Goal: Transaction & Acquisition: Download file/media

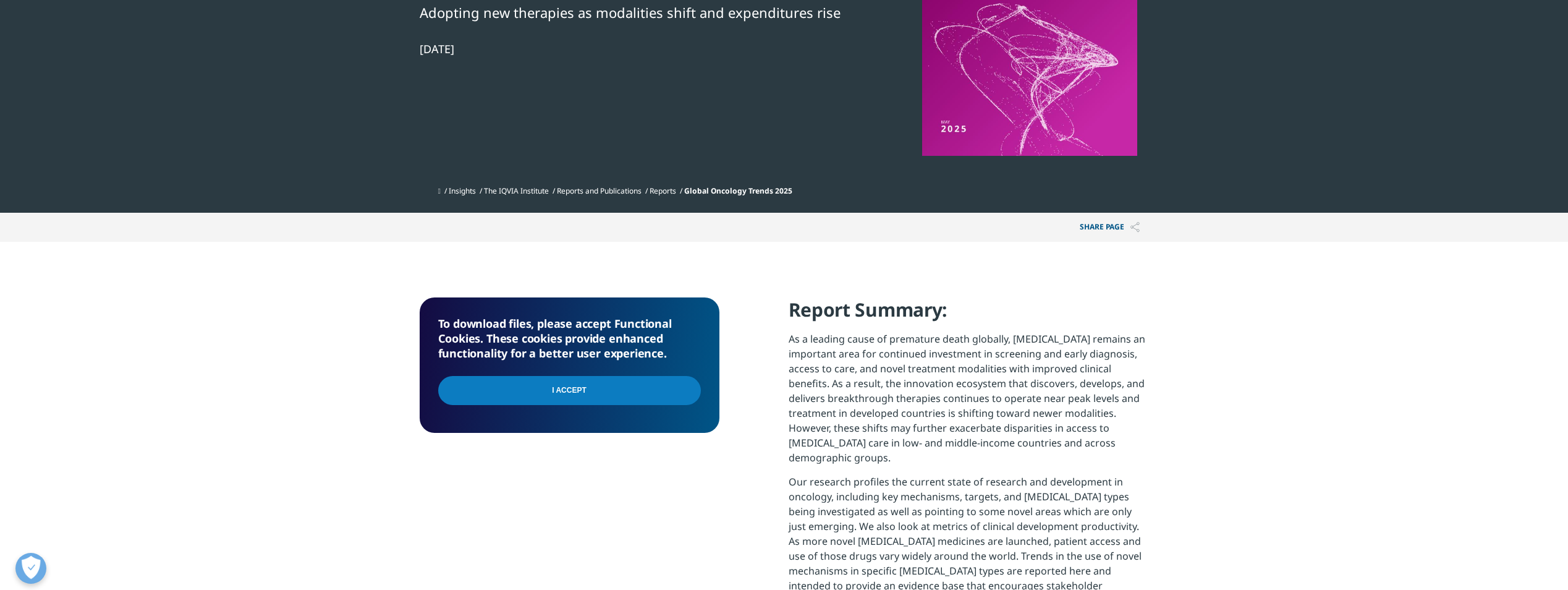
scroll to position [124, 0]
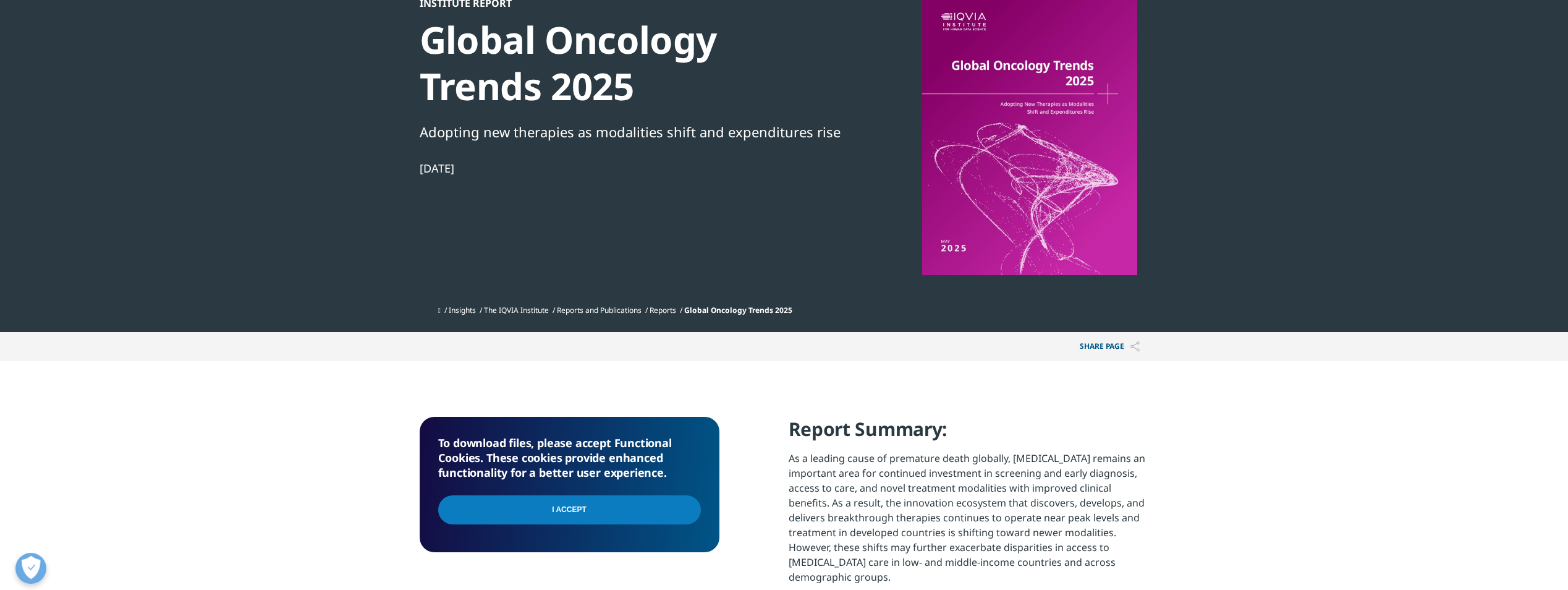
click at [935, 120] on div at bounding box center [1030, 136] width 239 height 279
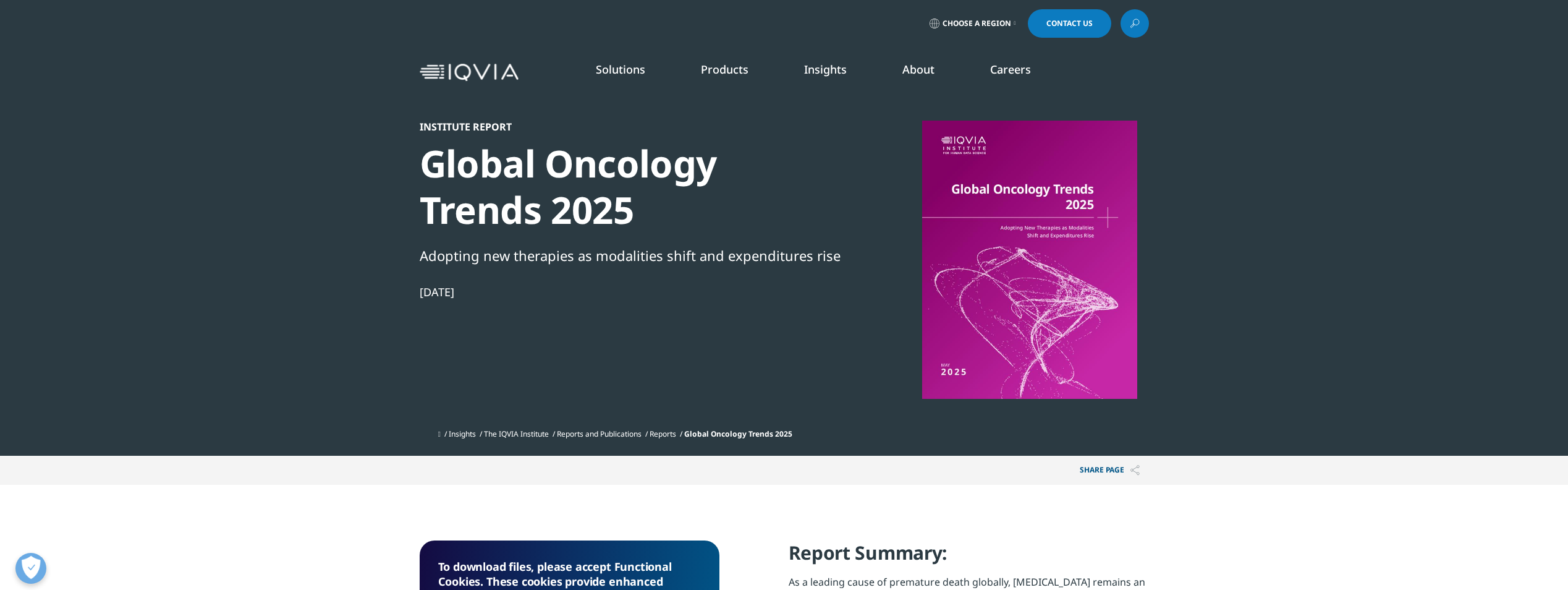
scroll to position [247, 0]
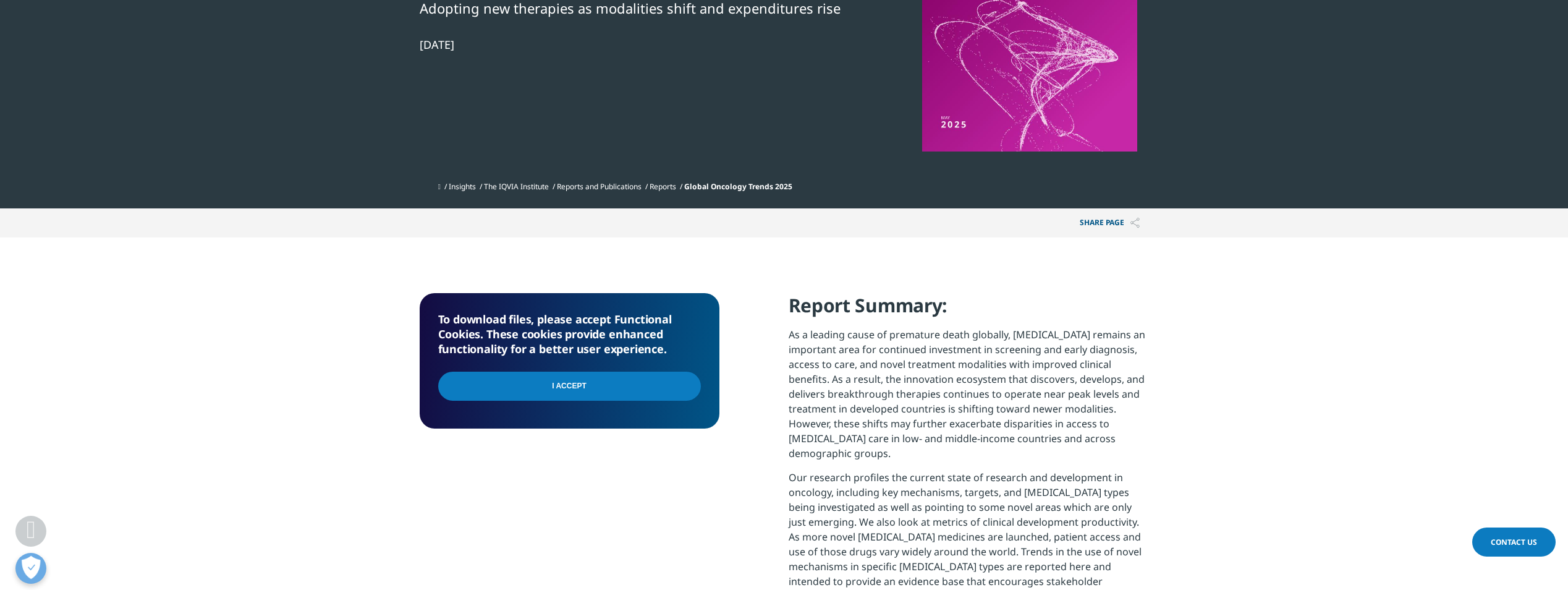
click at [557, 384] on input "I Accept" at bounding box center [569, 386] width 262 height 29
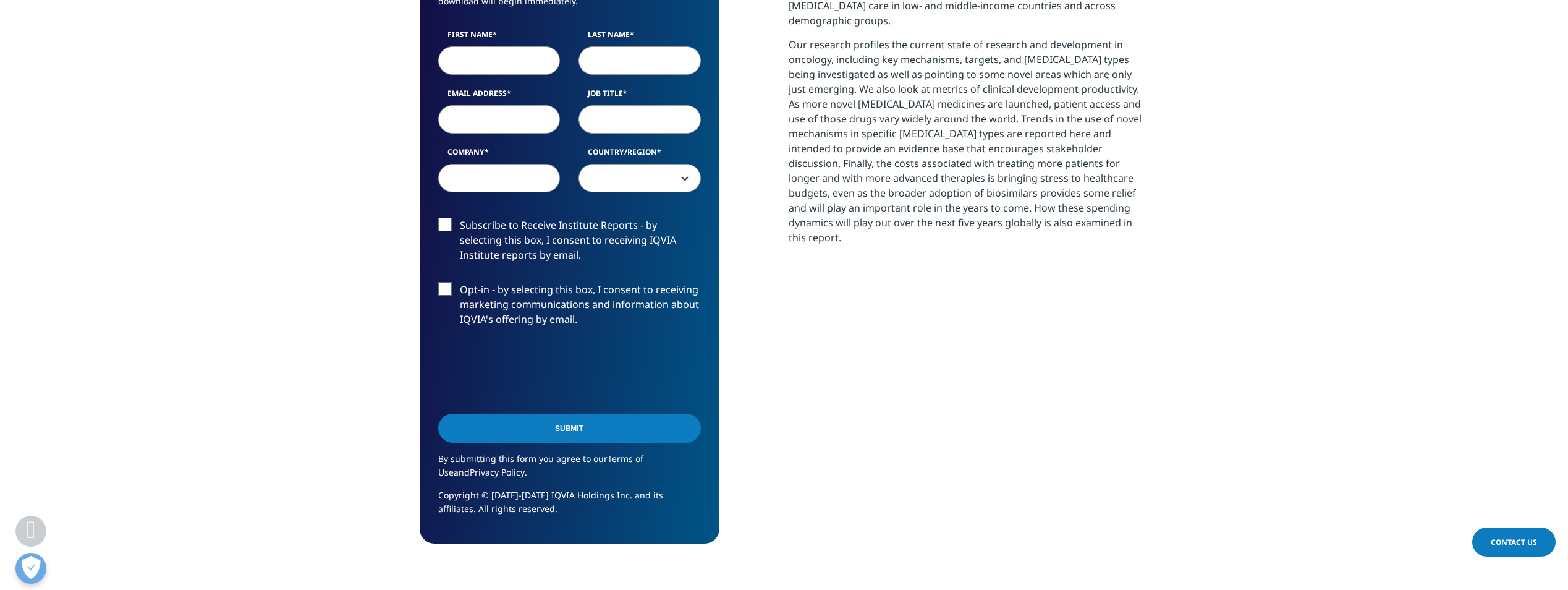
scroll to position [495, 0]
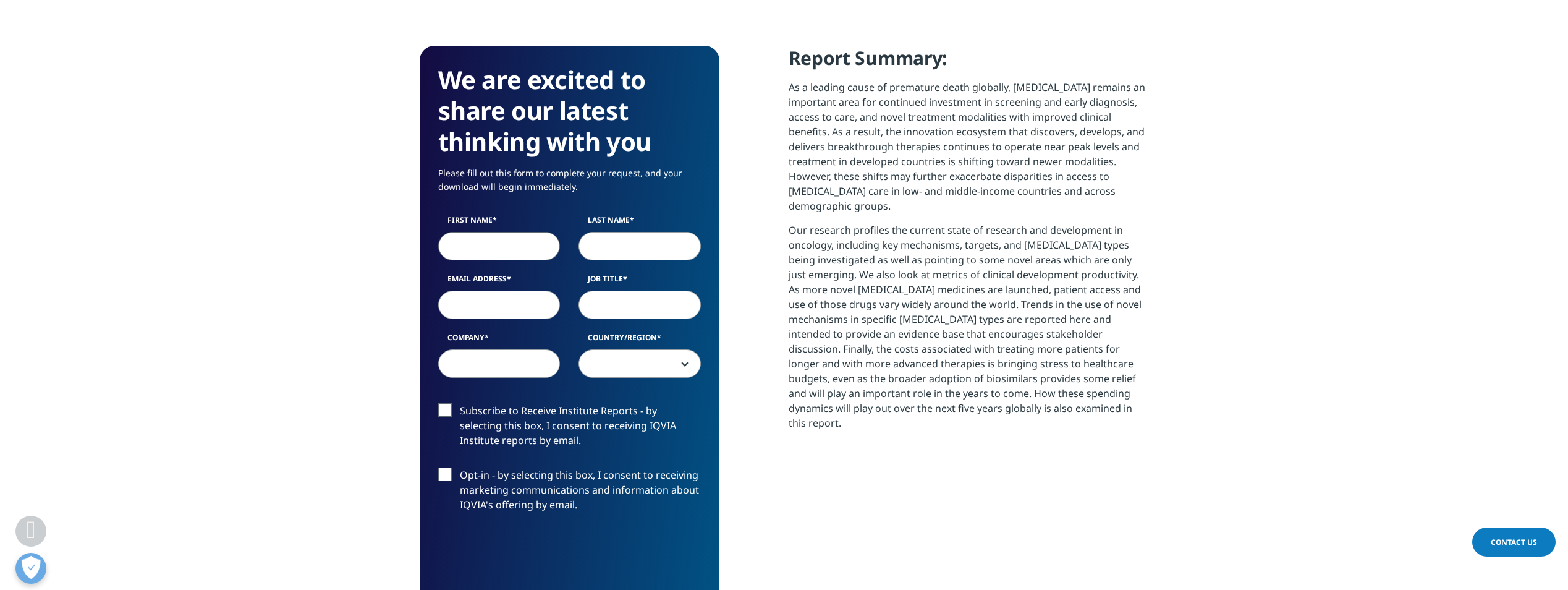
click at [478, 236] on input "First Name" at bounding box center [499, 247] width 122 height 29
type input "[PERSON_NAME]"
type input "[PERSON_NAME][EMAIL_ADDRESS][PERSON_NAME][DOMAIN_NAME]"
type input "PHARMIG"
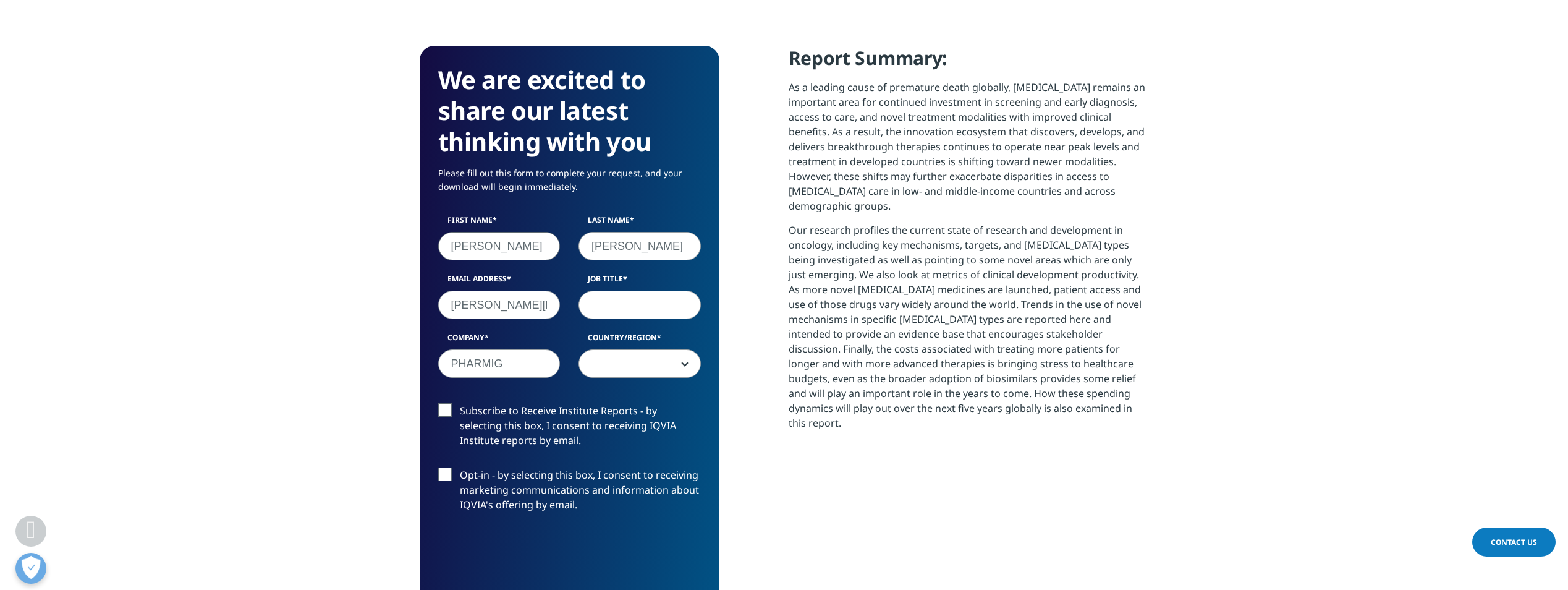
select select "[GEOGRAPHIC_DATA]"
click at [635, 309] on input "Job Title" at bounding box center [639, 305] width 122 height 29
type input "Expert Market Access"
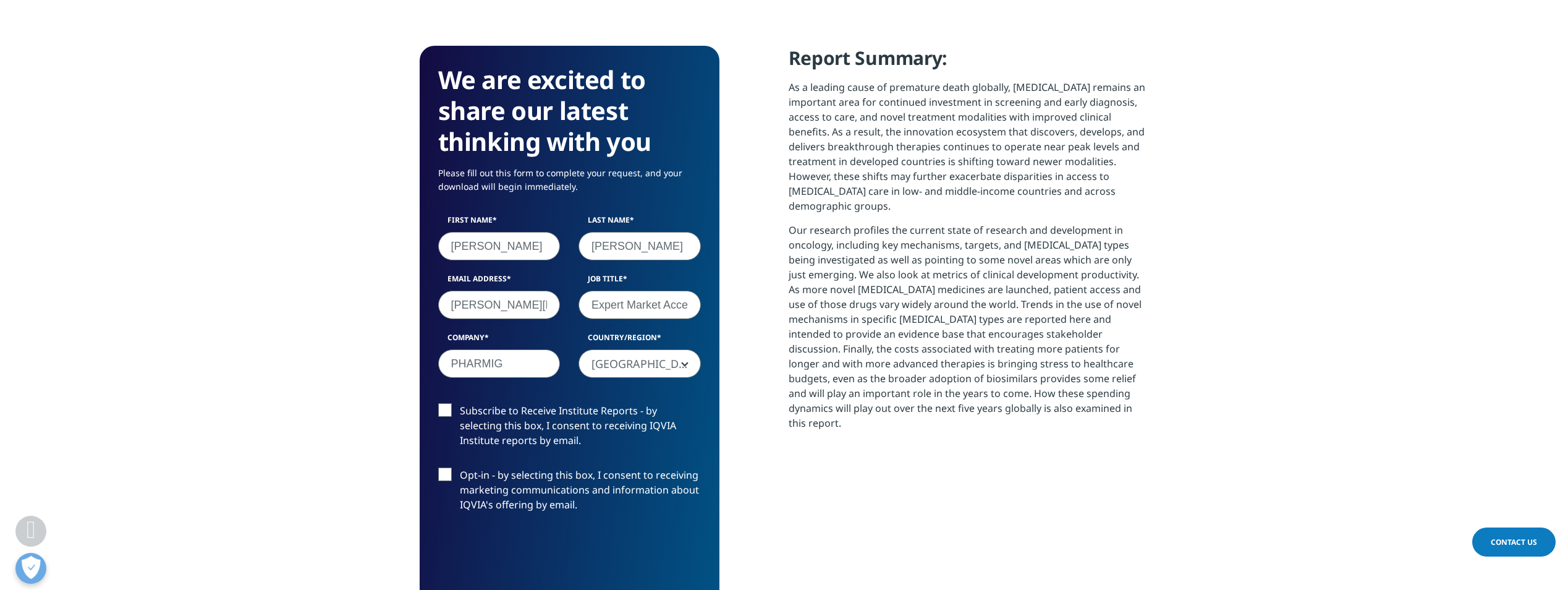
click at [451, 412] on label "Subscribe to Receive Institute Reports - by selecting this box, I consent to re…" at bounding box center [569, 428] width 262 height 51
drag, startPoint x: 451, startPoint y: 412, endPoint x: 435, endPoint y: 412, distance: 16.0
click at [435, 412] on div "Subscribe to Receive Institute Reports - by selecting this box, I consent to re…" at bounding box center [569, 428] width 281 height 51
click at [449, 412] on label "Subscribe to Receive Institute Reports - by selecting this box, I consent to re…" at bounding box center [569, 428] width 262 height 51
click at [460, 403] on input "Subscribe to Receive Institute Reports - by selecting this box, I consent to re…" at bounding box center [460, 403] width 0 height 0
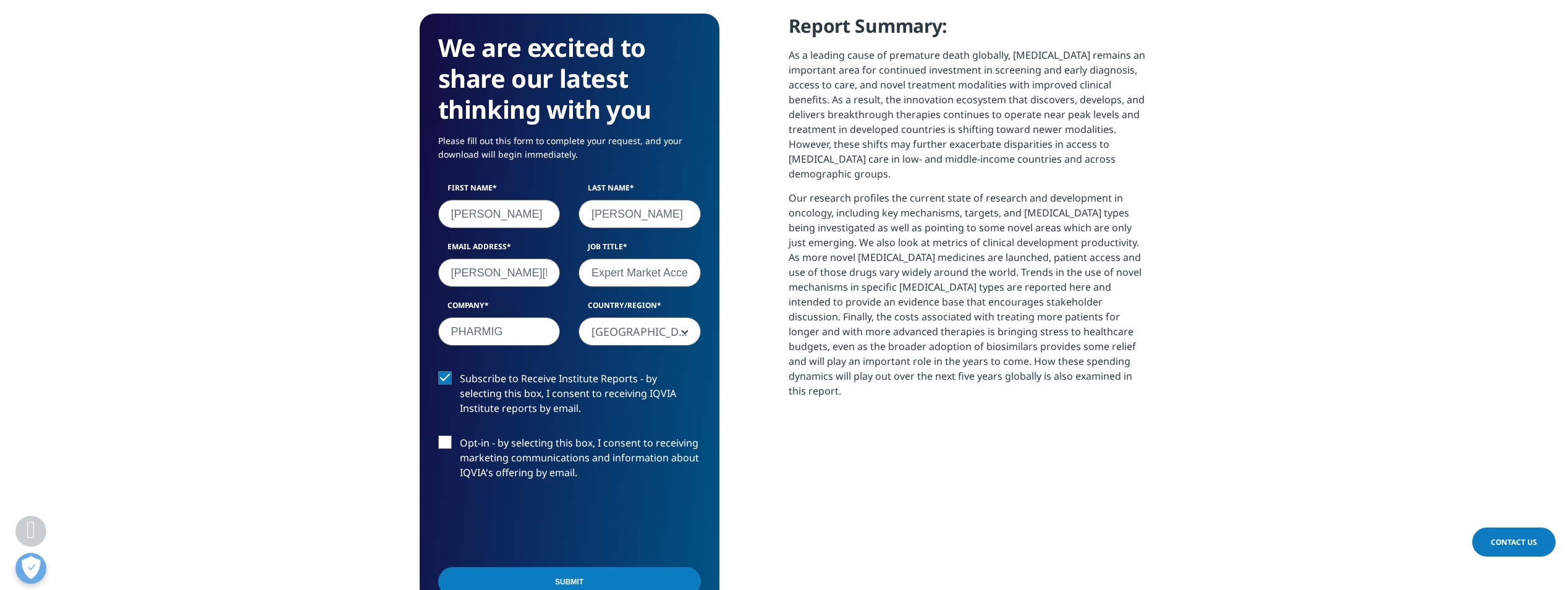
scroll to position [556, 0]
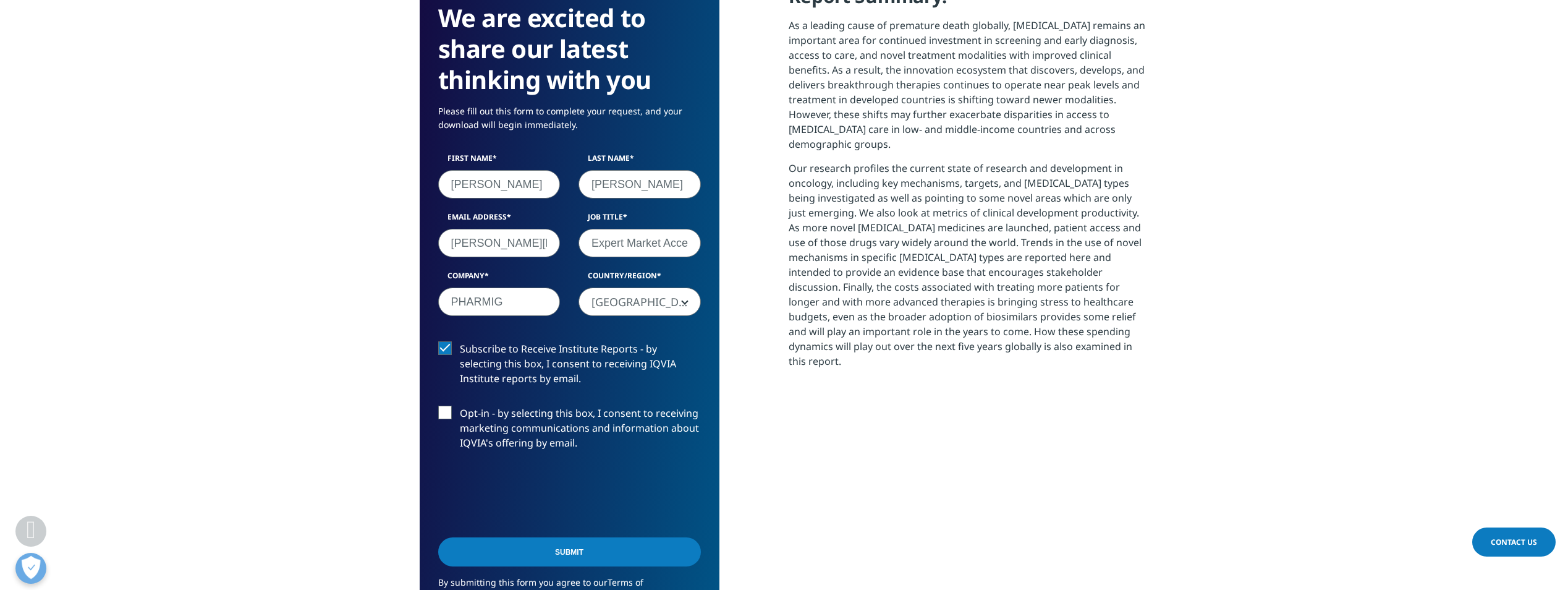
click at [575, 550] on input "Submit" at bounding box center [569, 552] width 262 height 29
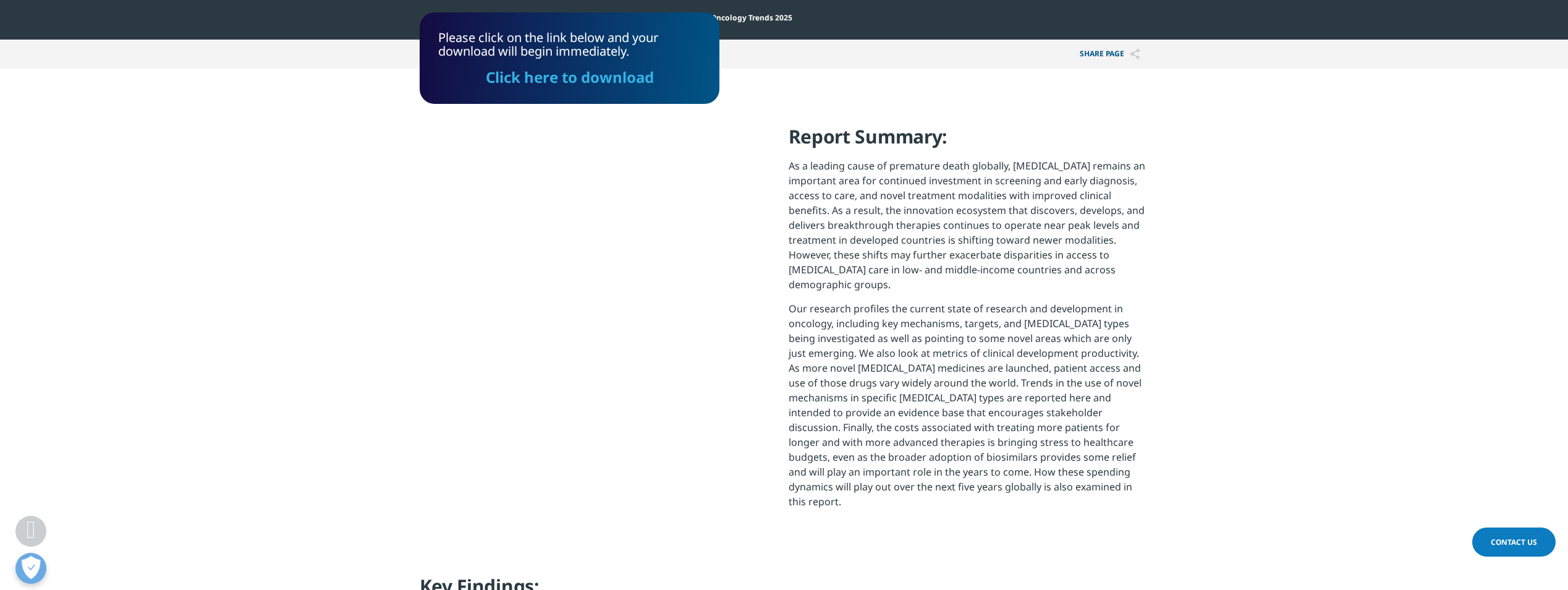
scroll to position [250, 0]
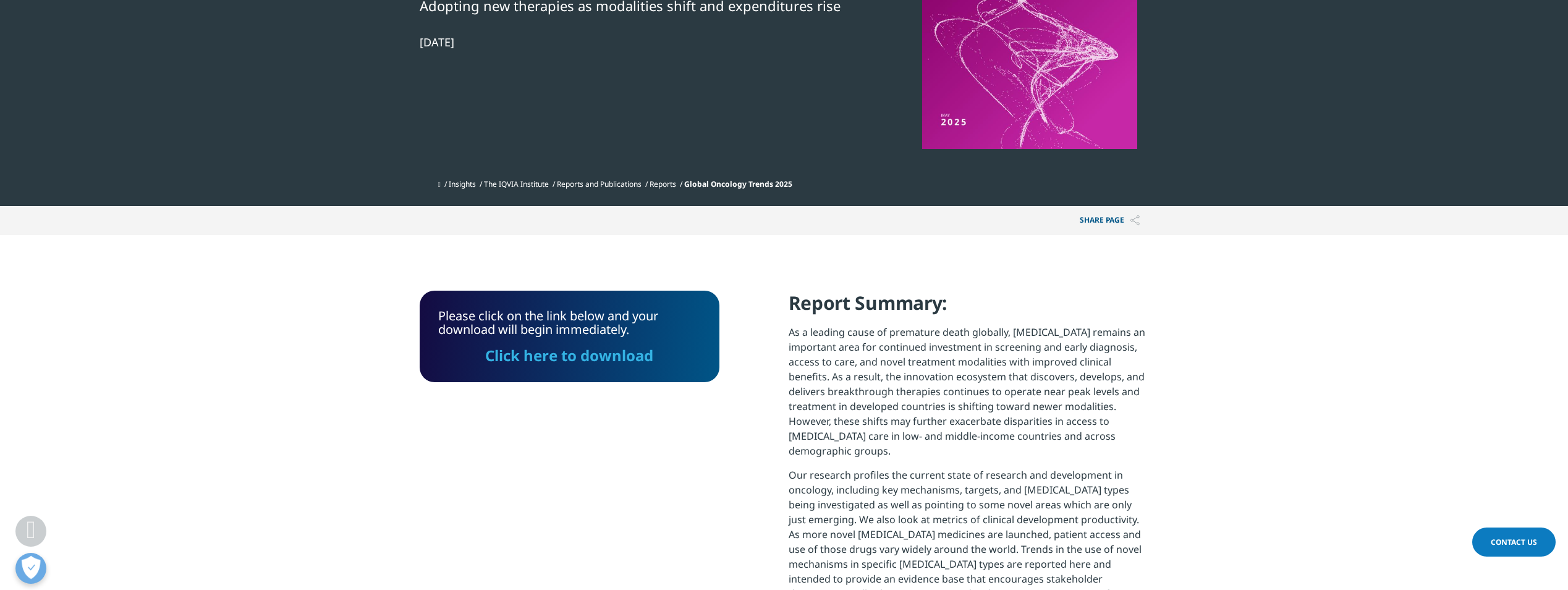
click at [551, 354] on link "Click here to download" at bounding box center [569, 355] width 168 height 20
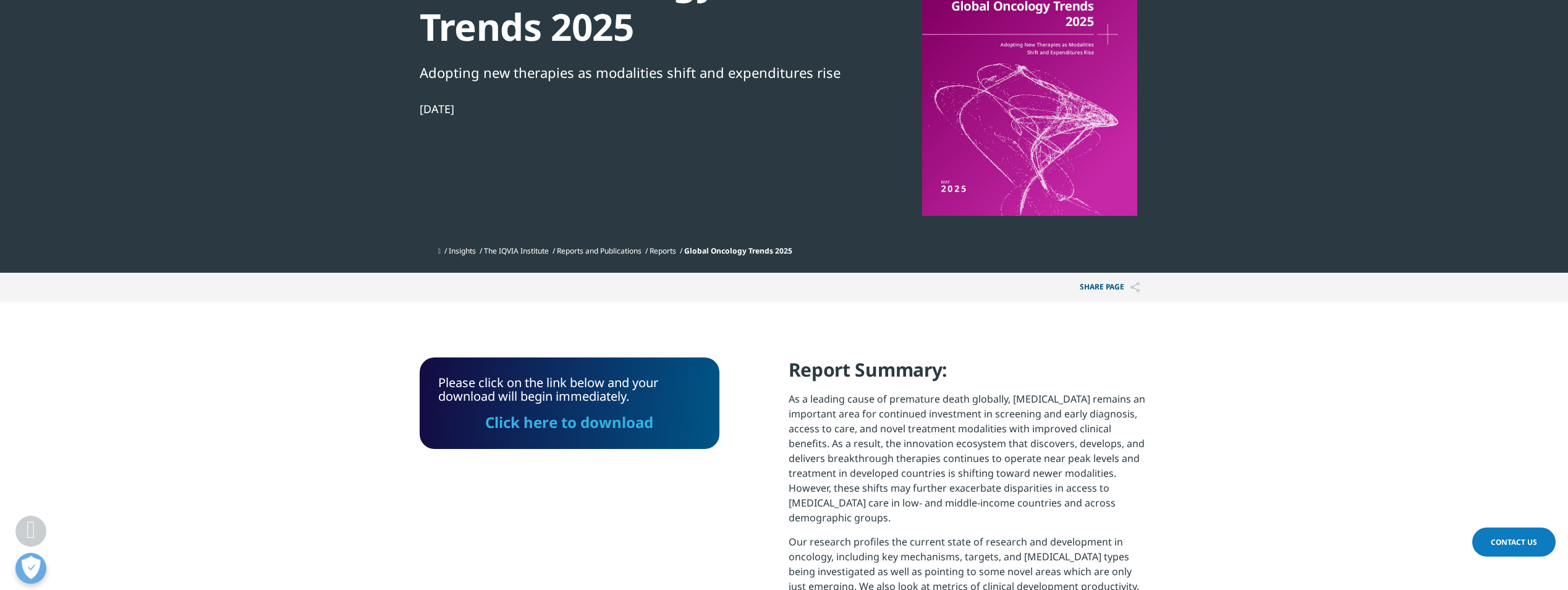
scroll to position [188, 0]
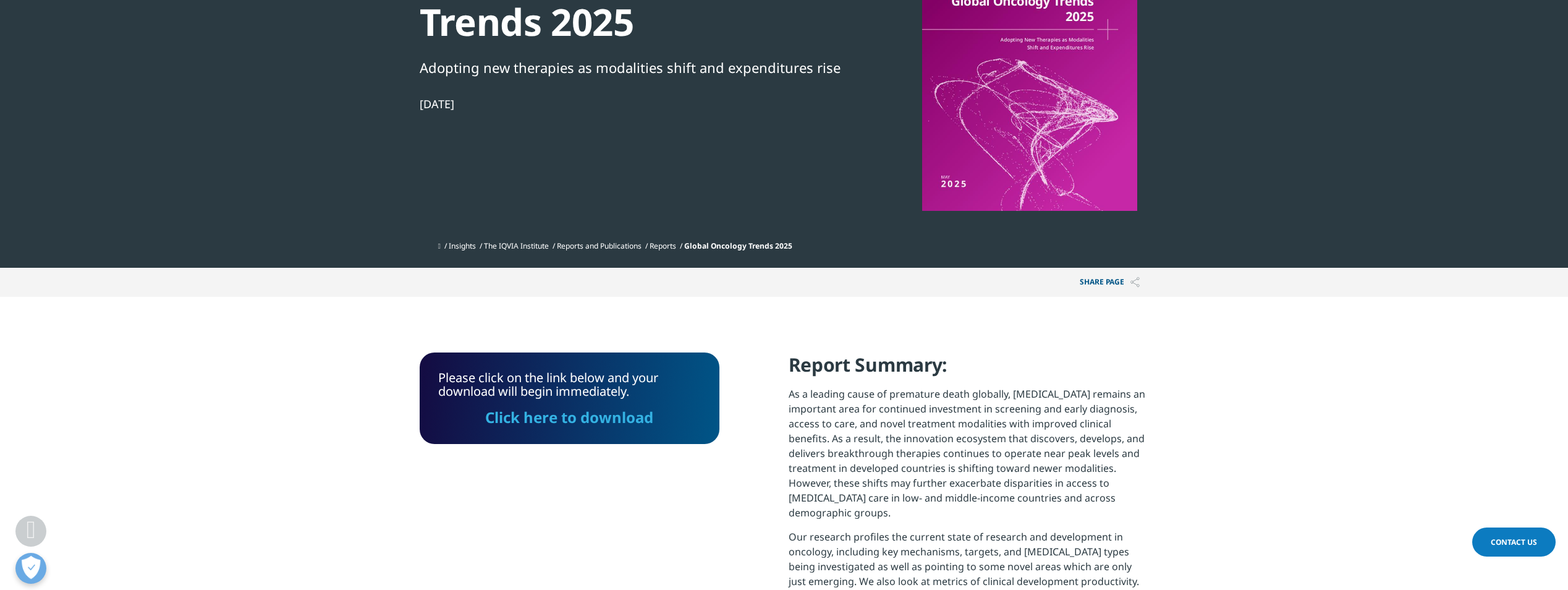
click at [543, 420] on link "Click here to download" at bounding box center [569, 417] width 168 height 20
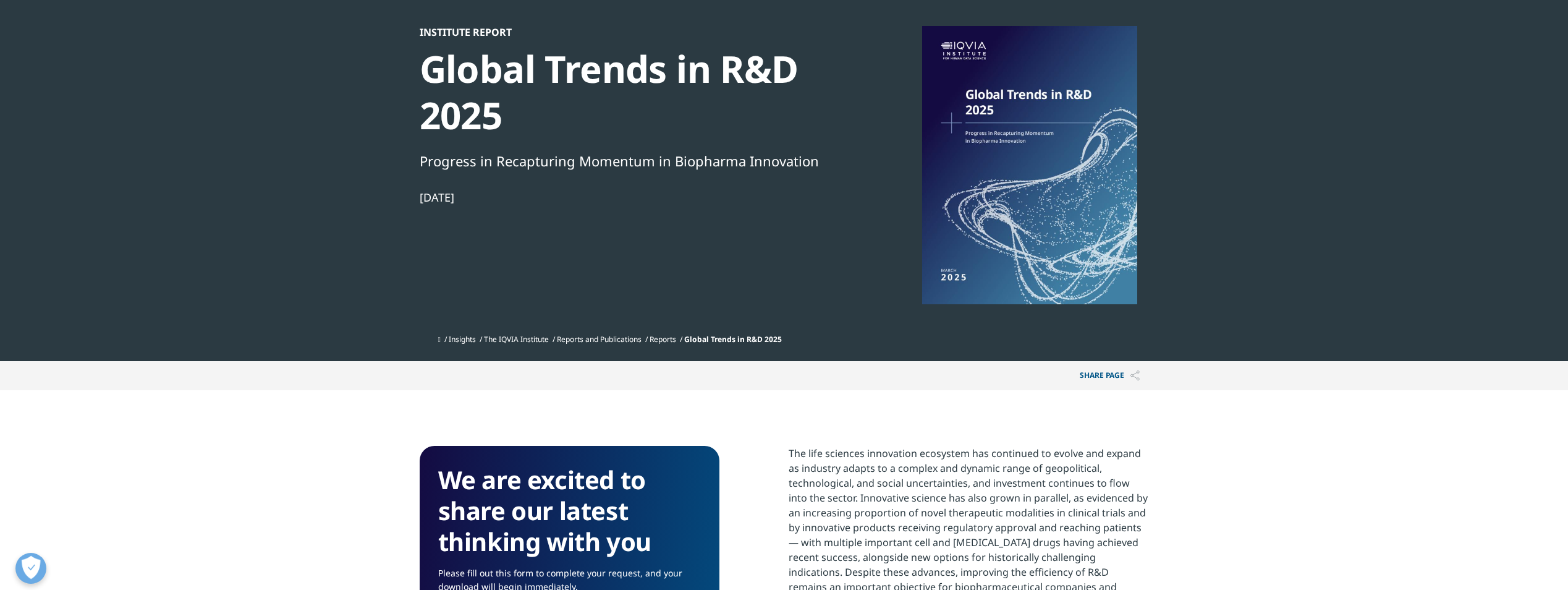
scroll to position [124, 0]
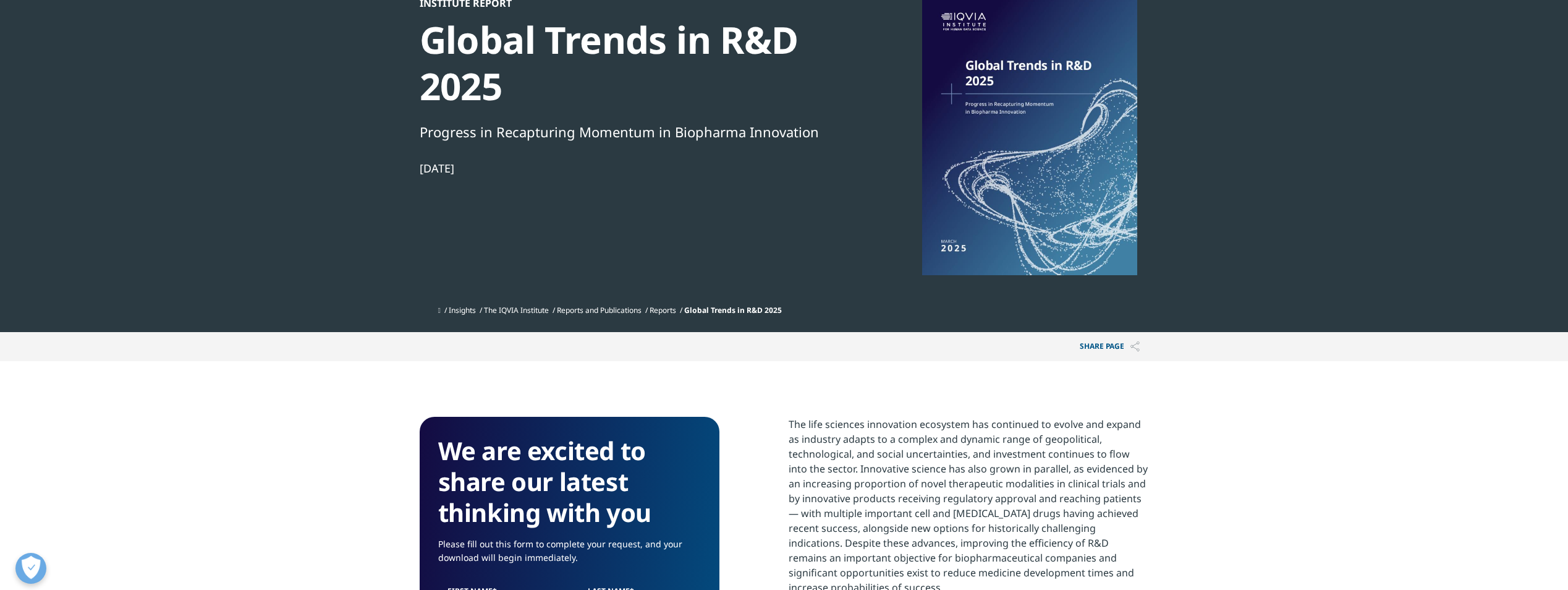
click at [1030, 193] on div at bounding box center [1030, 136] width 239 height 279
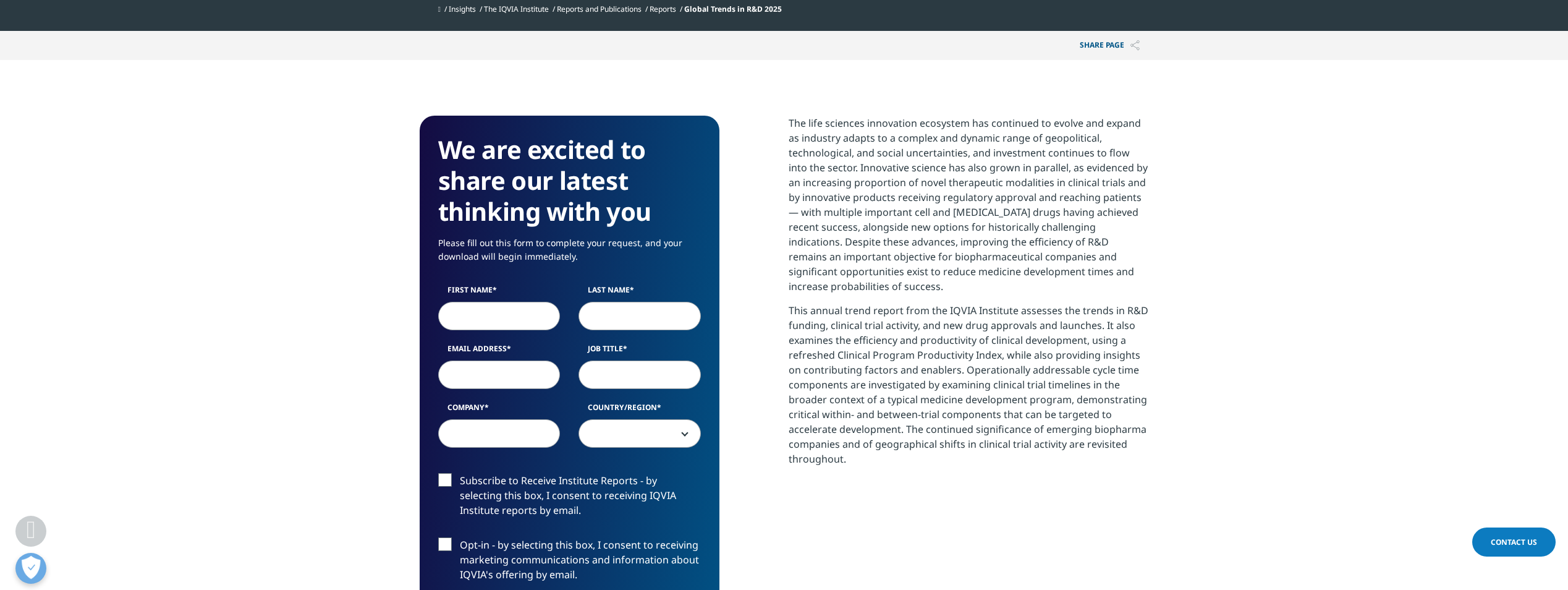
scroll to position [433, 0]
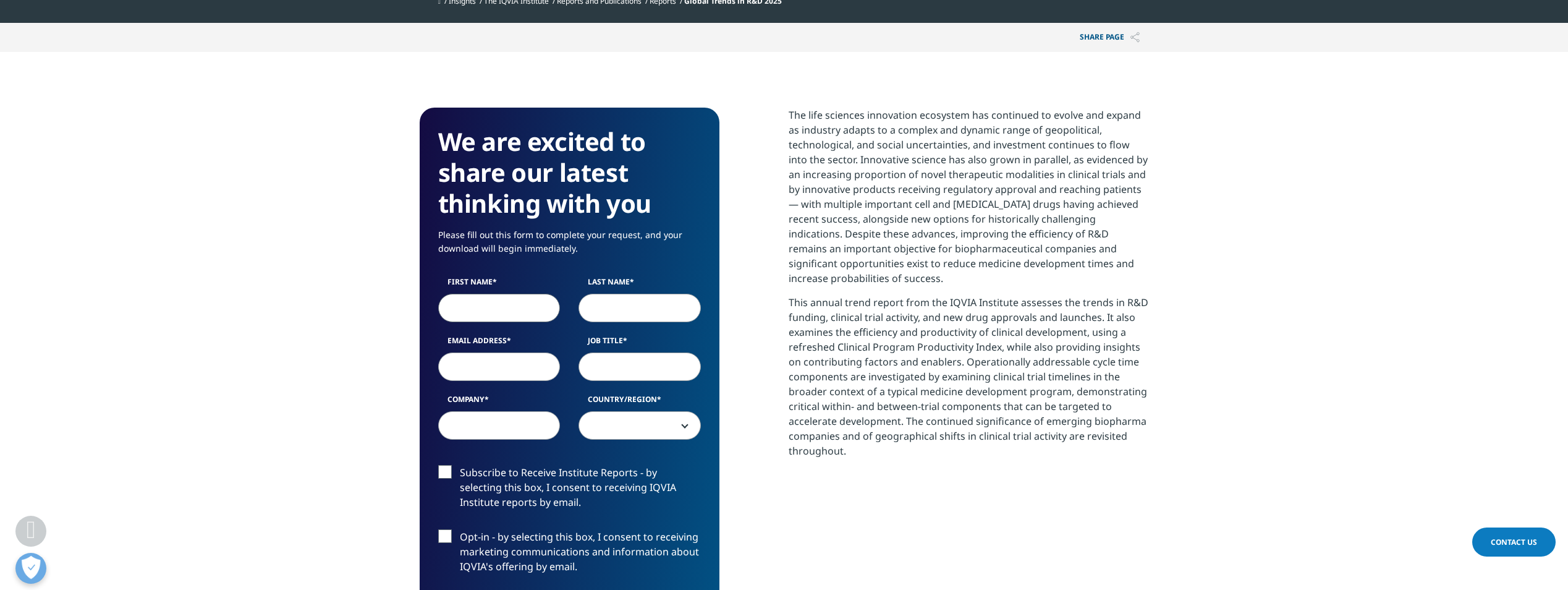
click at [493, 318] on input "First Name" at bounding box center [499, 308] width 122 height 29
type input "[PERSON_NAME]"
type input "[PERSON_NAME][EMAIL_ADDRESS][PERSON_NAME][DOMAIN_NAME]"
type input "Expert Market Access"
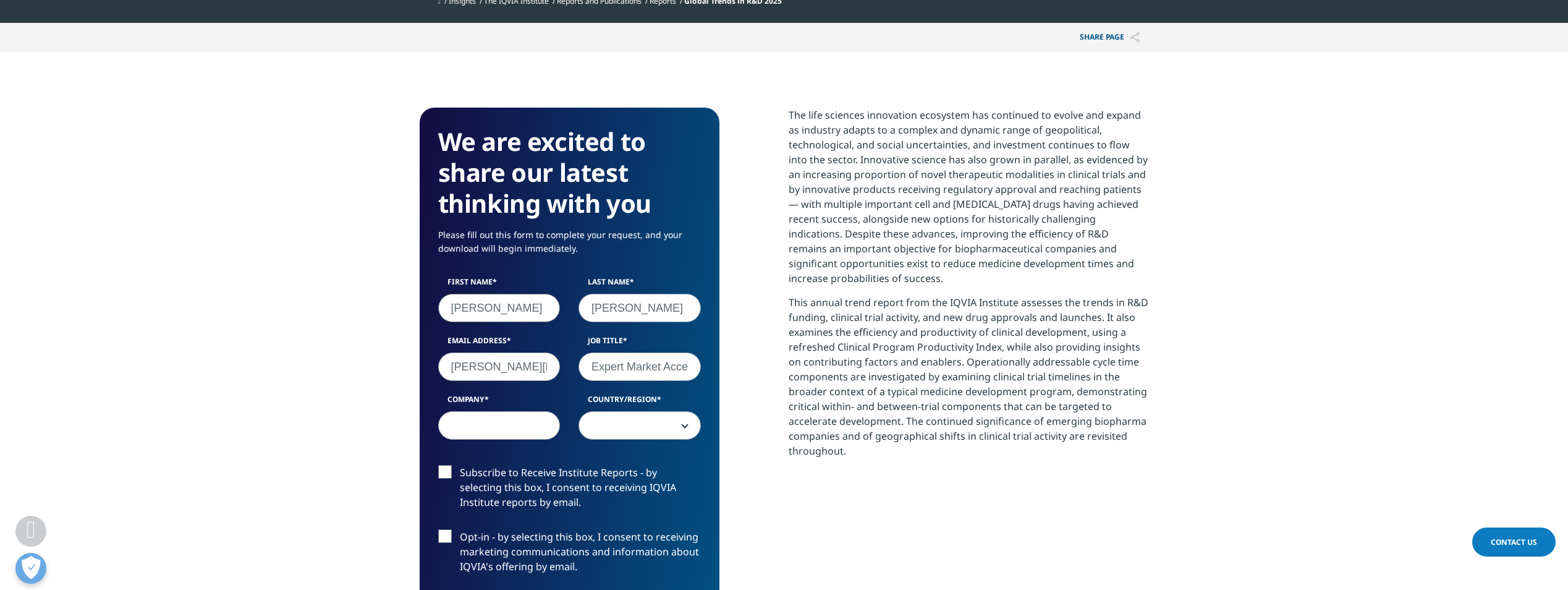
type input "PHARMIG"
select select "[GEOGRAPHIC_DATA]"
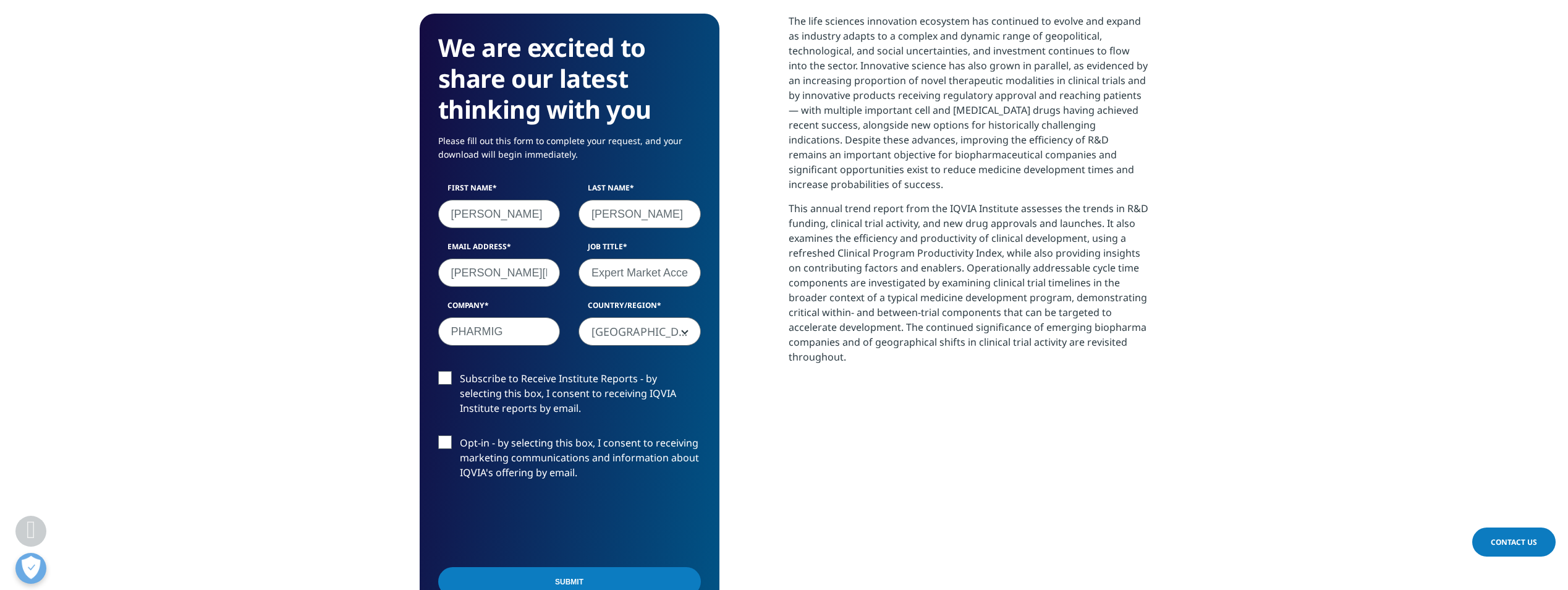
scroll to position [556, 0]
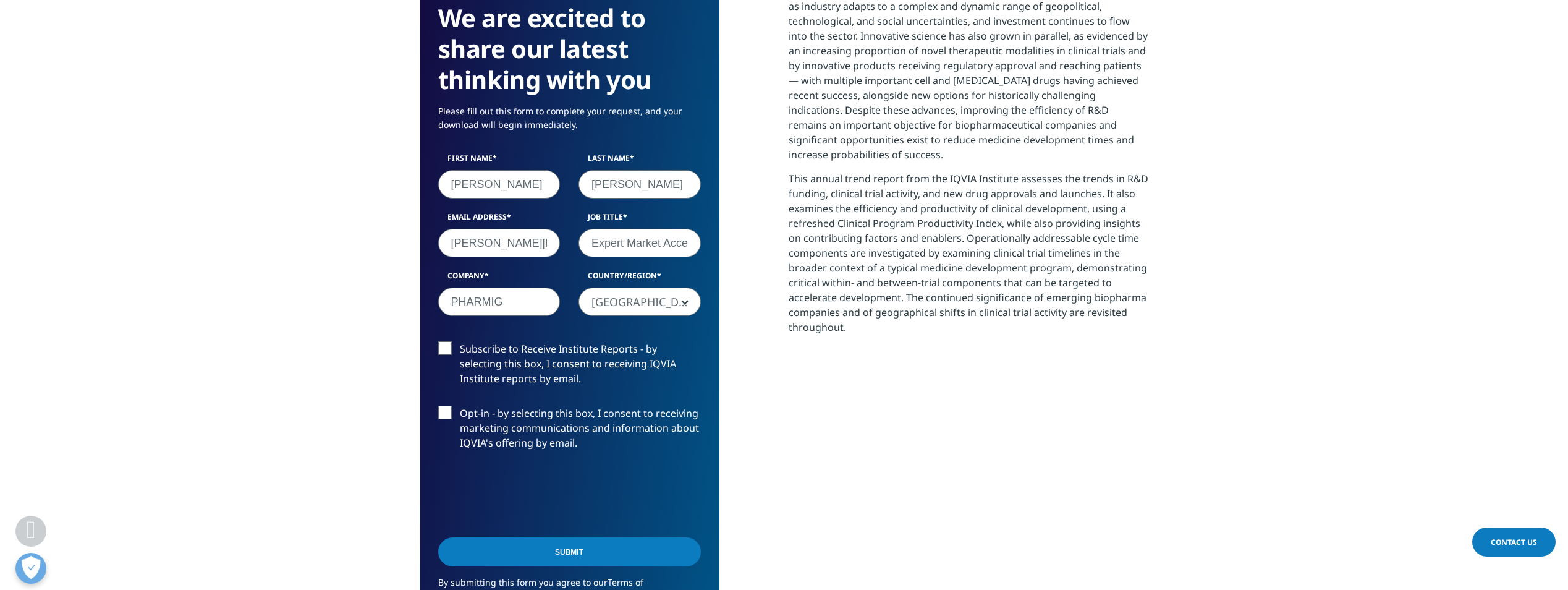
click at [448, 348] on label "Subscribe to Receive Institute Reports - by selecting this box, I consent to re…" at bounding box center [569, 367] width 262 height 51
click at [460, 342] on input "Subscribe to Receive Institute Reports - by selecting this box, I consent to re…" at bounding box center [460, 342] width 0 height 0
click at [569, 552] on input "Submit" at bounding box center [569, 552] width 262 height 29
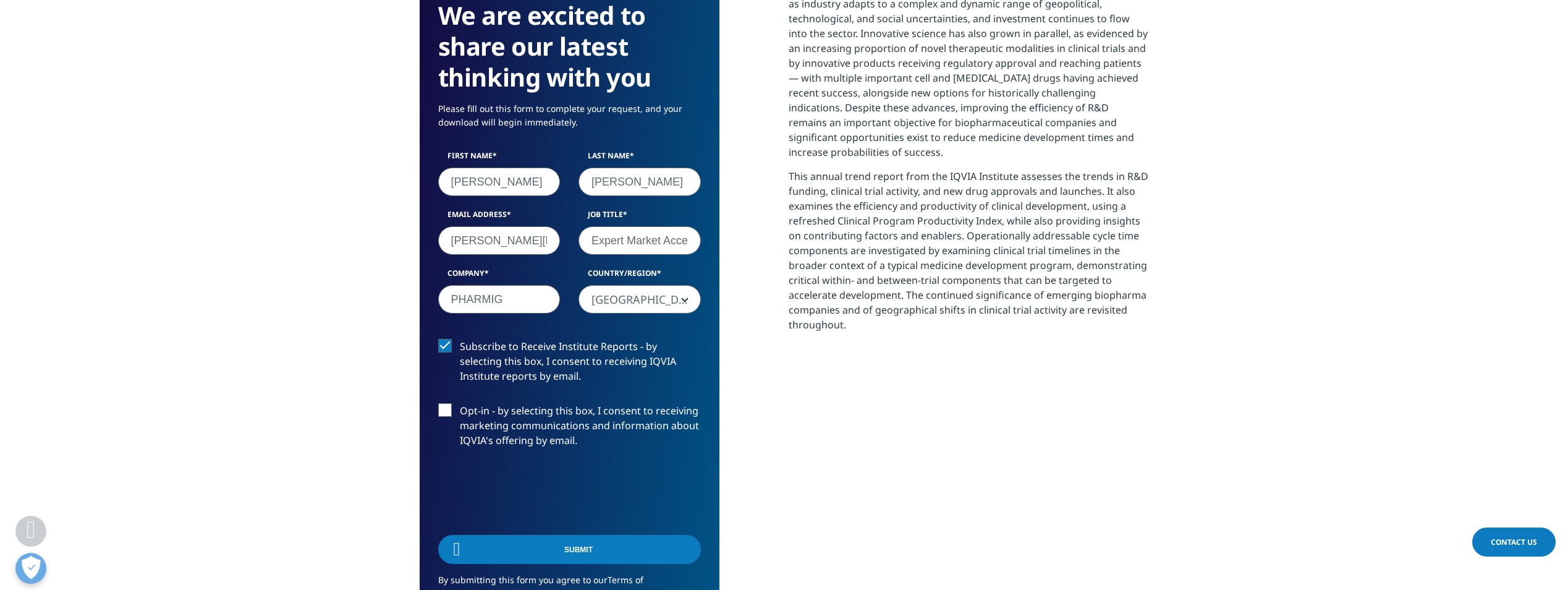
scroll to position [391, 729]
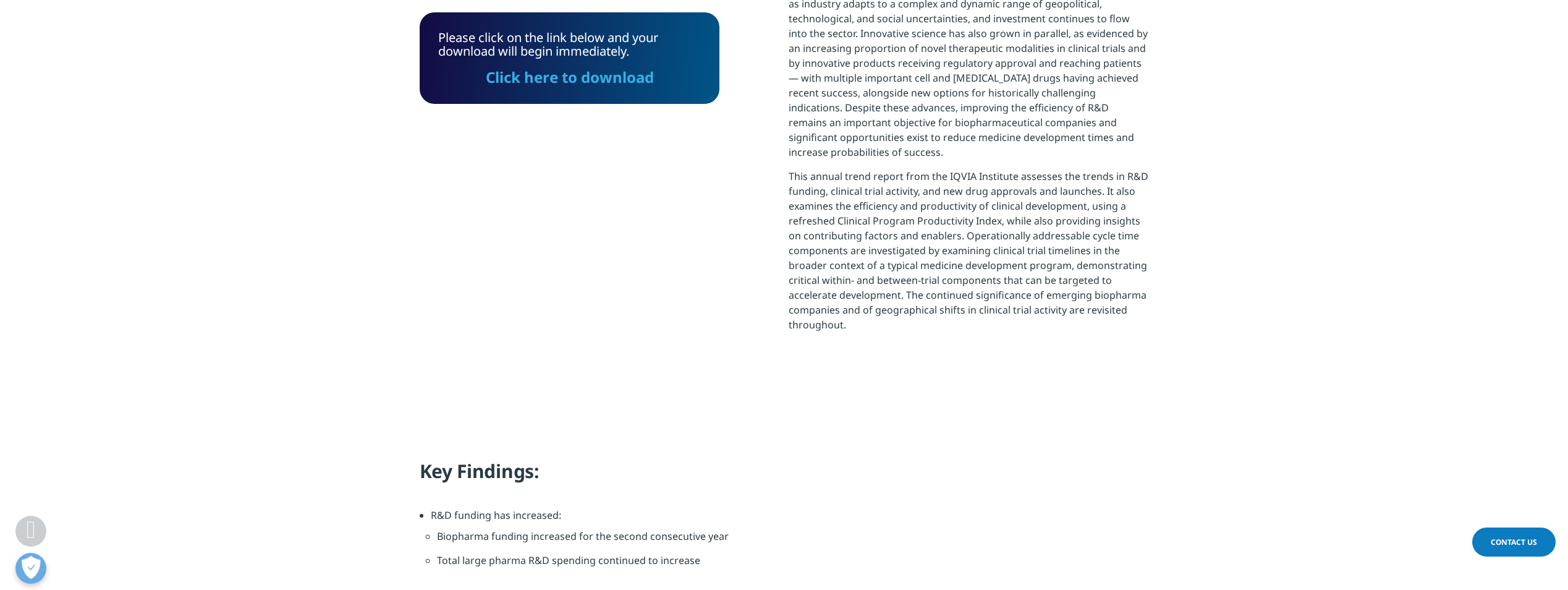
click at [583, 81] on link "Click here to download" at bounding box center [570, 77] width 168 height 20
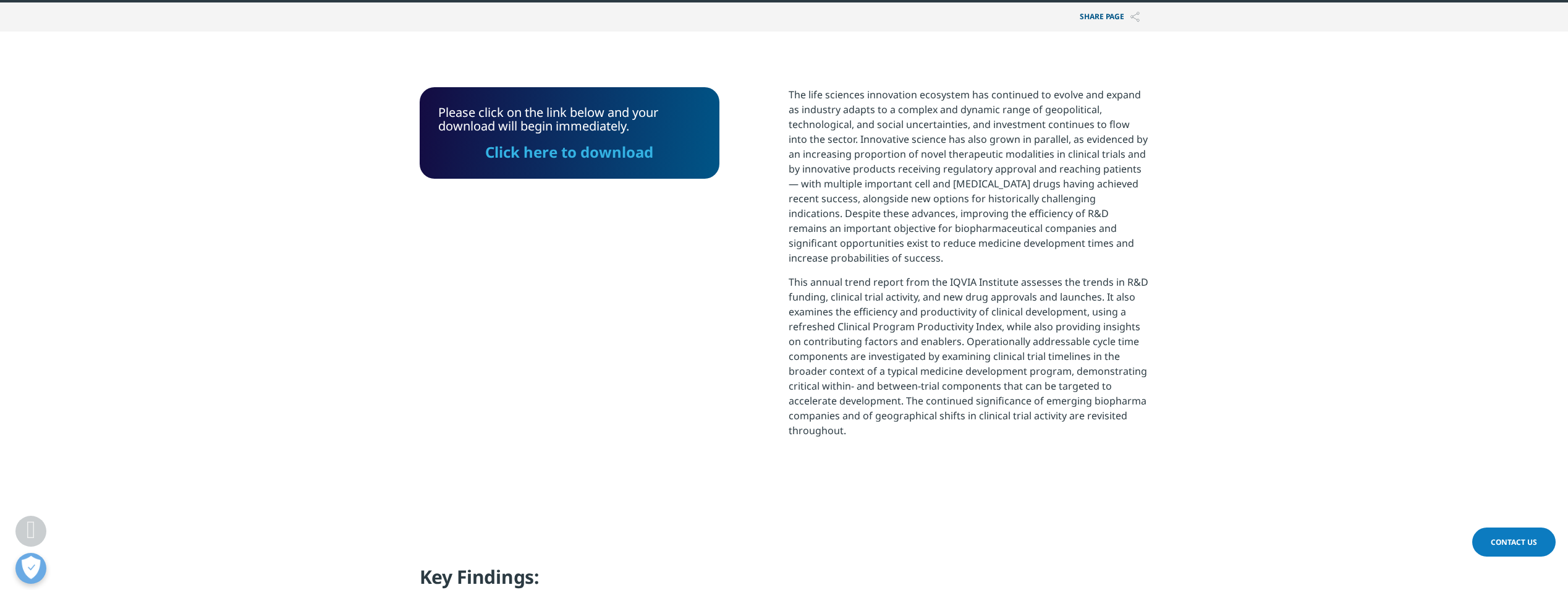
scroll to position [433, 0]
